Goal: Task Accomplishment & Management: Manage account settings

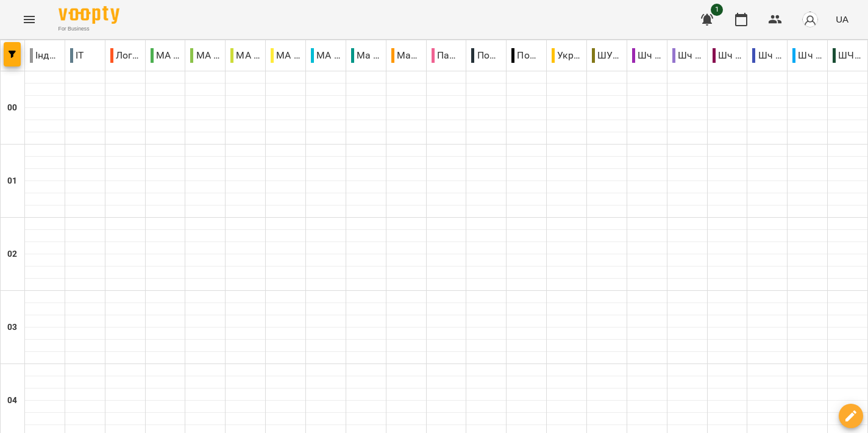
scroll to position [1123, 0]
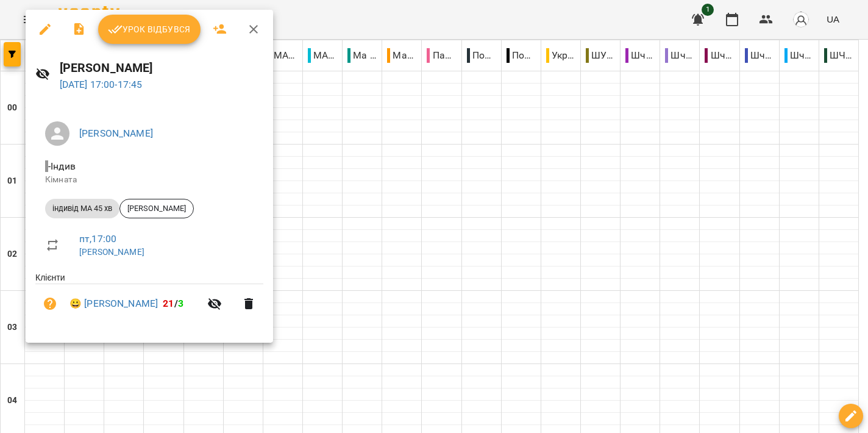
click at [513, 123] on div at bounding box center [434, 216] width 868 height 433
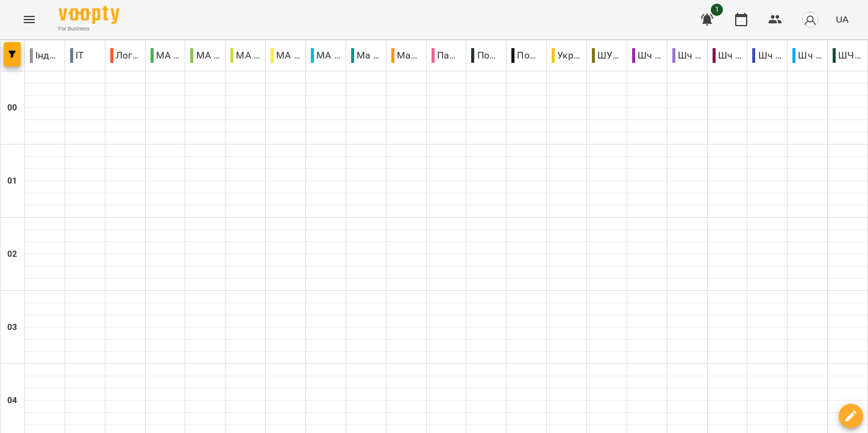
scroll to position [1476, 0]
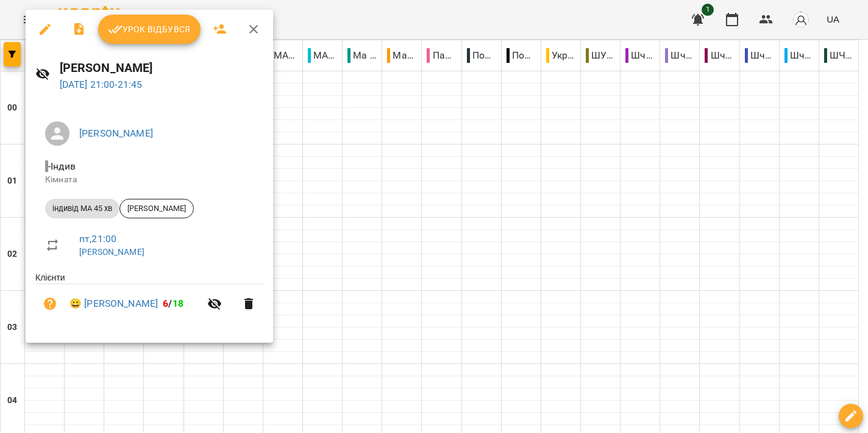
click at [415, 165] on div at bounding box center [434, 216] width 868 height 433
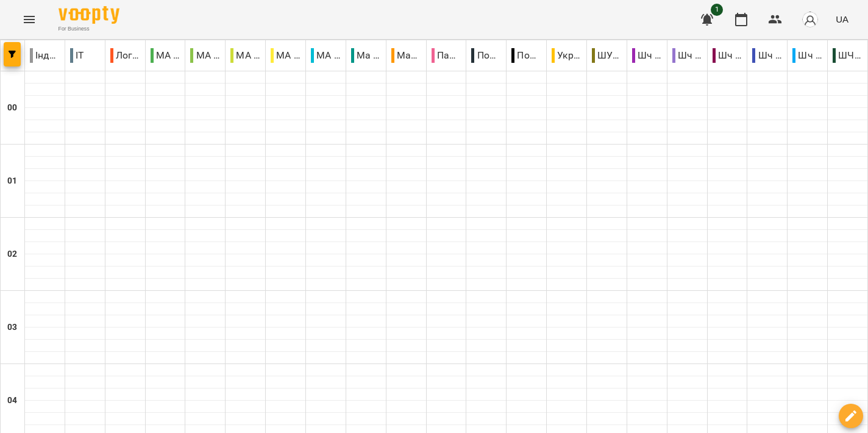
scroll to position [1106, 0]
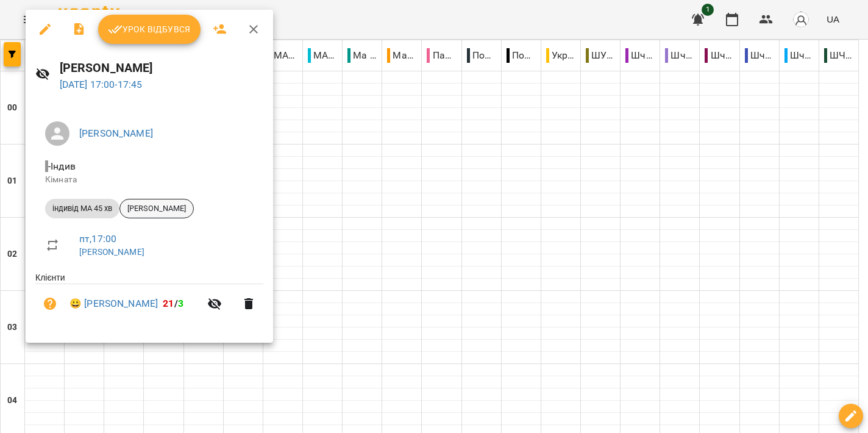
click at [174, 205] on span "[PERSON_NAME]" at bounding box center [156, 208] width 73 height 11
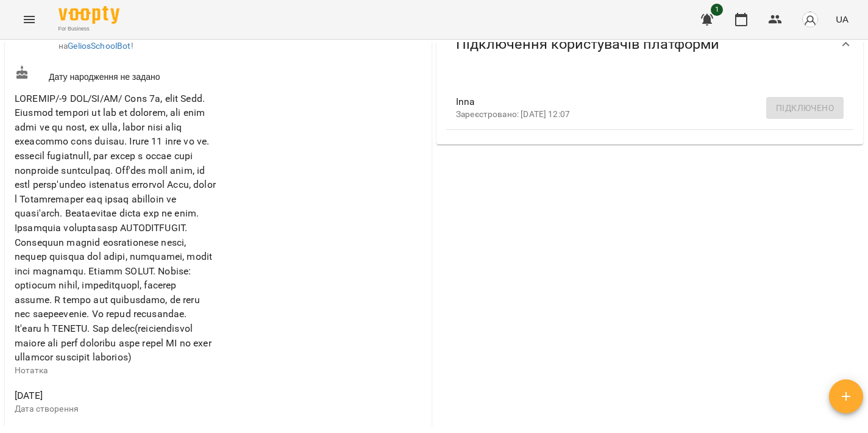
scroll to position [184, 0]
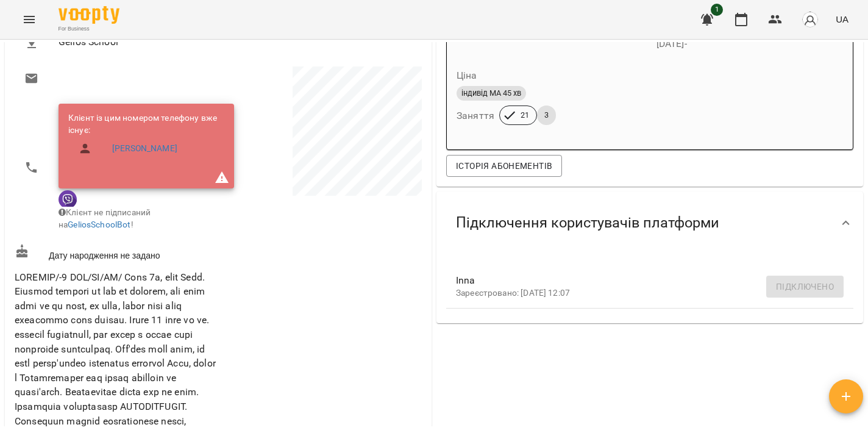
click at [32, 19] on icon "Menu" at bounding box center [29, 19] width 11 height 7
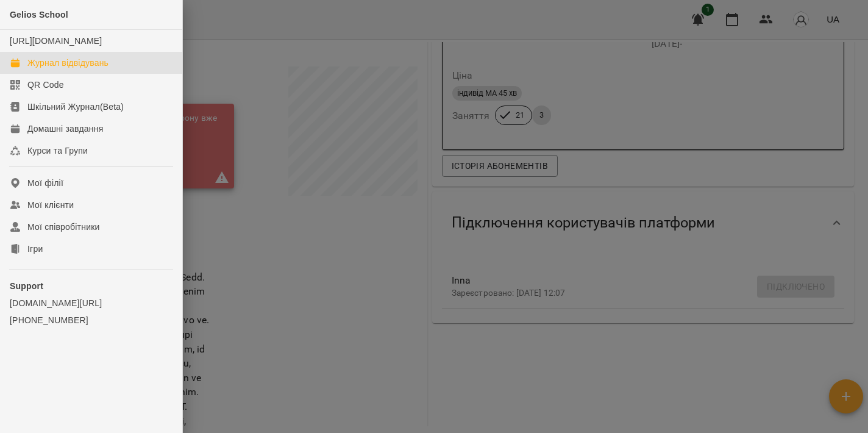
click at [66, 69] on div "Журнал відвідувань" at bounding box center [67, 63] width 81 height 12
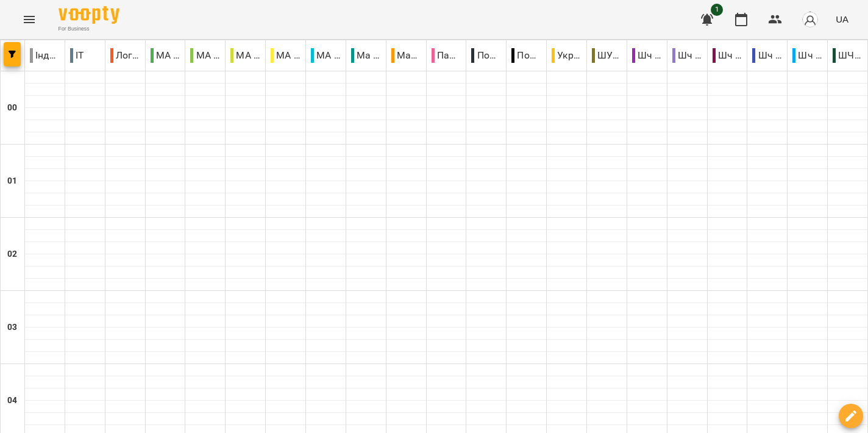
scroll to position [1222, 0]
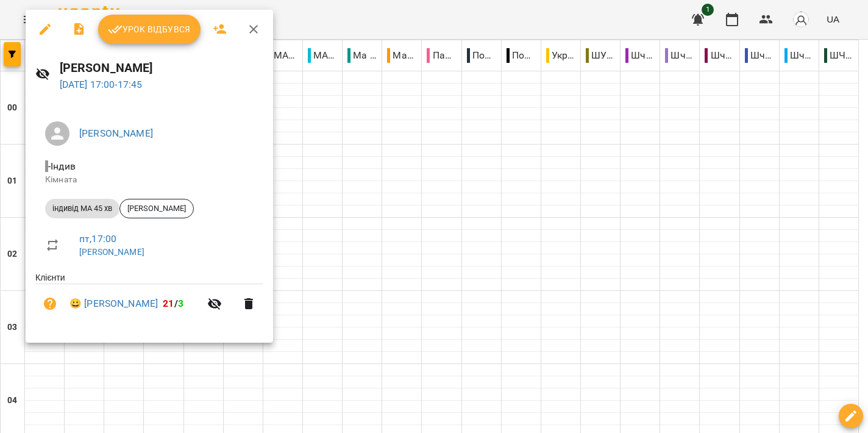
click at [399, 165] on div at bounding box center [434, 216] width 868 height 433
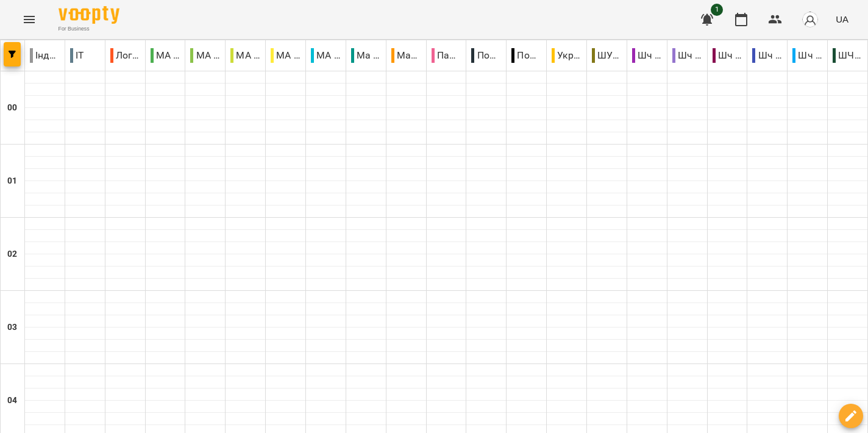
scroll to position [1145, 0]
